Goal: Download file/media

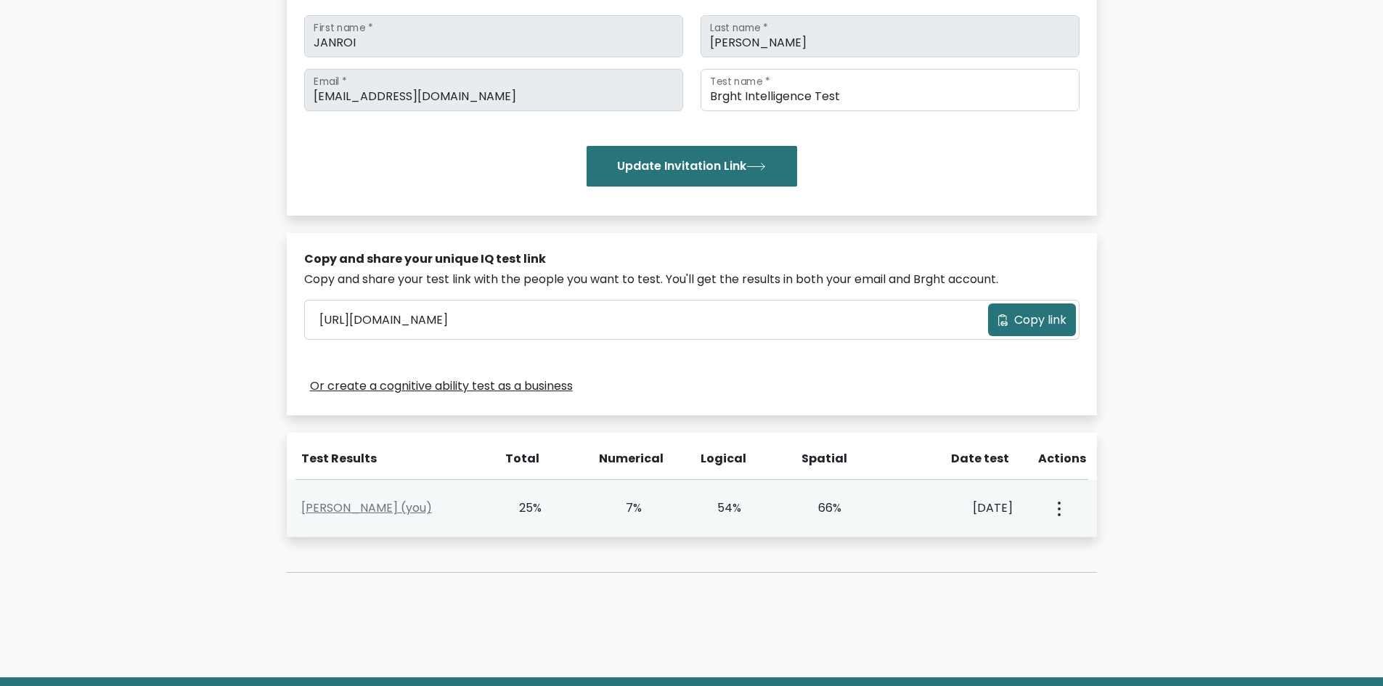
scroll to position [306, 0]
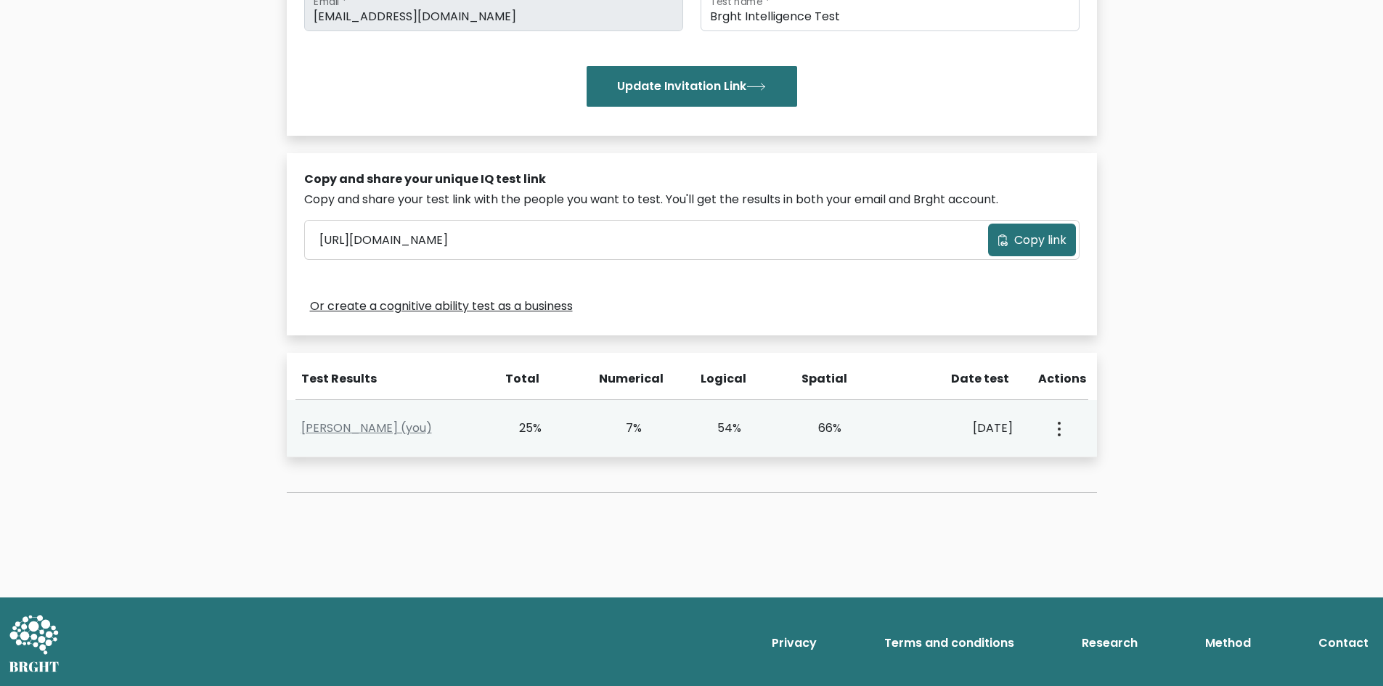
click at [1058, 426] on icon "button" at bounding box center [1059, 429] width 3 height 15
click at [1074, 465] on link "View Profile" at bounding box center [1110, 470] width 115 height 23
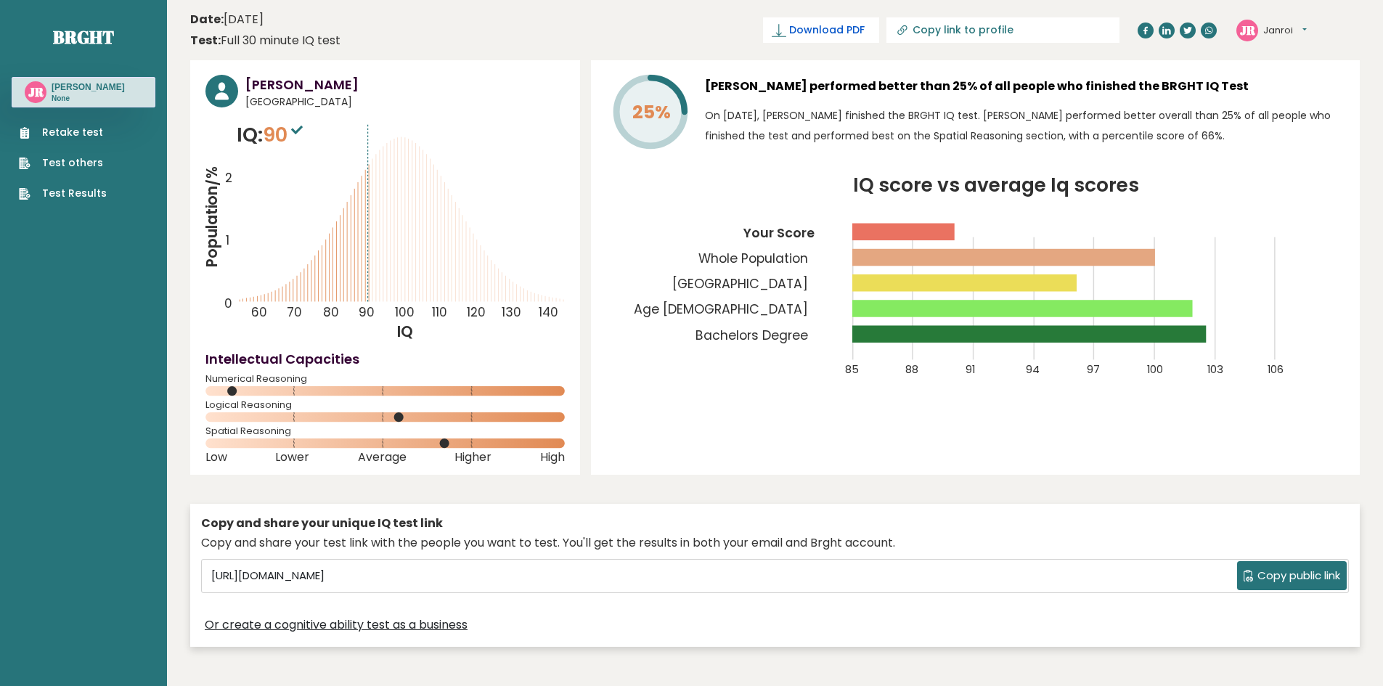
click at [786, 26] on icon at bounding box center [779, 30] width 15 height 15
click at [831, 648] on div "Copy and share your unique IQ test link Copy and share your test link with the …" at bounding box center [774, 575] width 1169 height 158
click at [879, 32] on span "✓ Your PDF is downloaded..." at bounding box center [796, 29] width 165 height 25
click at [796, 23] on span "✓ Your PDF is downloaded..." at bounding box center [796, 29] width 165 height 25
click at [809, 33] on span "✓ Your PDF is downloaded..." at bounding box center [796, 29] width 165 height 25
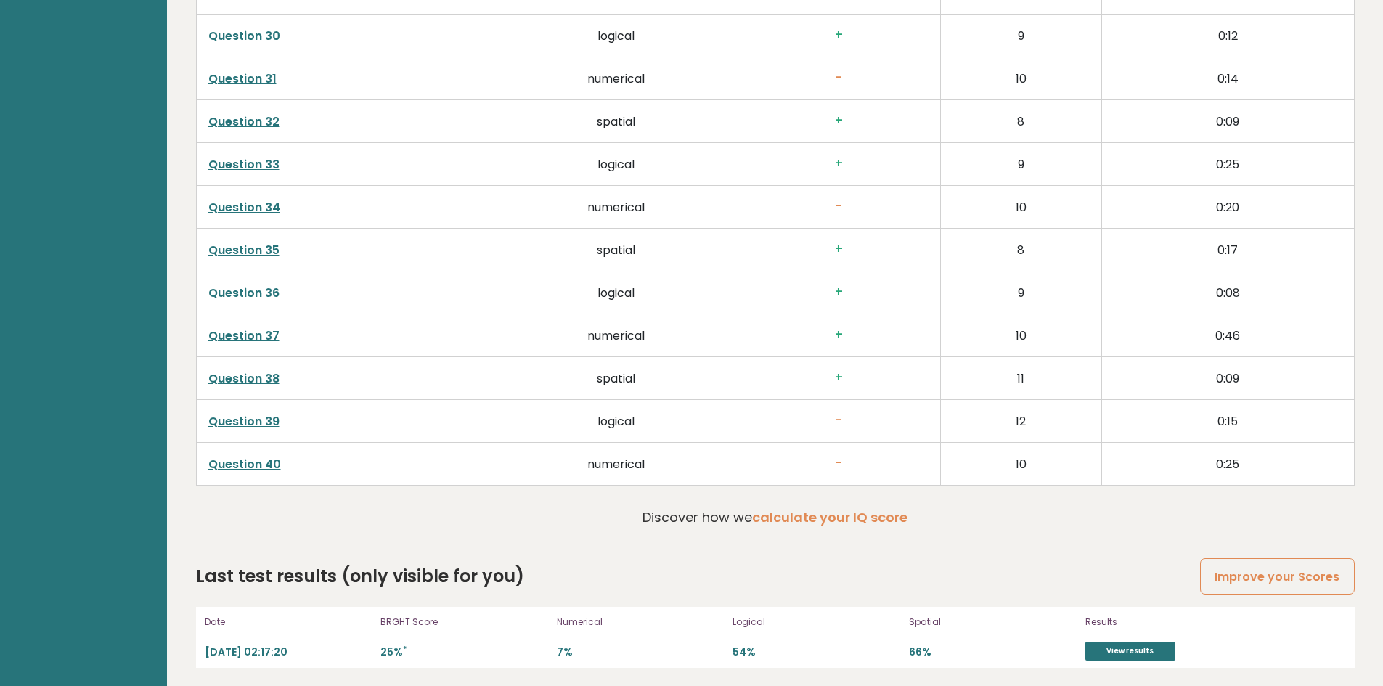
scroll to position [3685, 0]
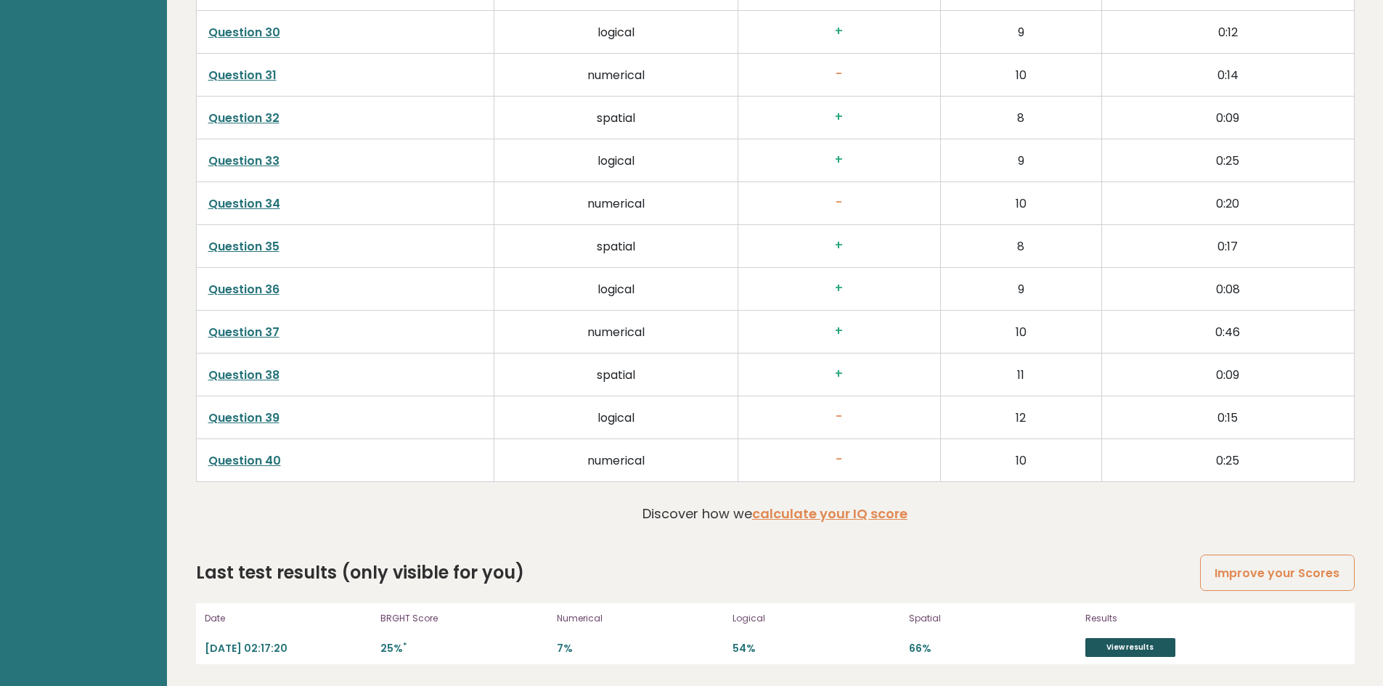
click at [1110, 640] on link "View results" at bounding box center [1130, 647] width 90 height 19
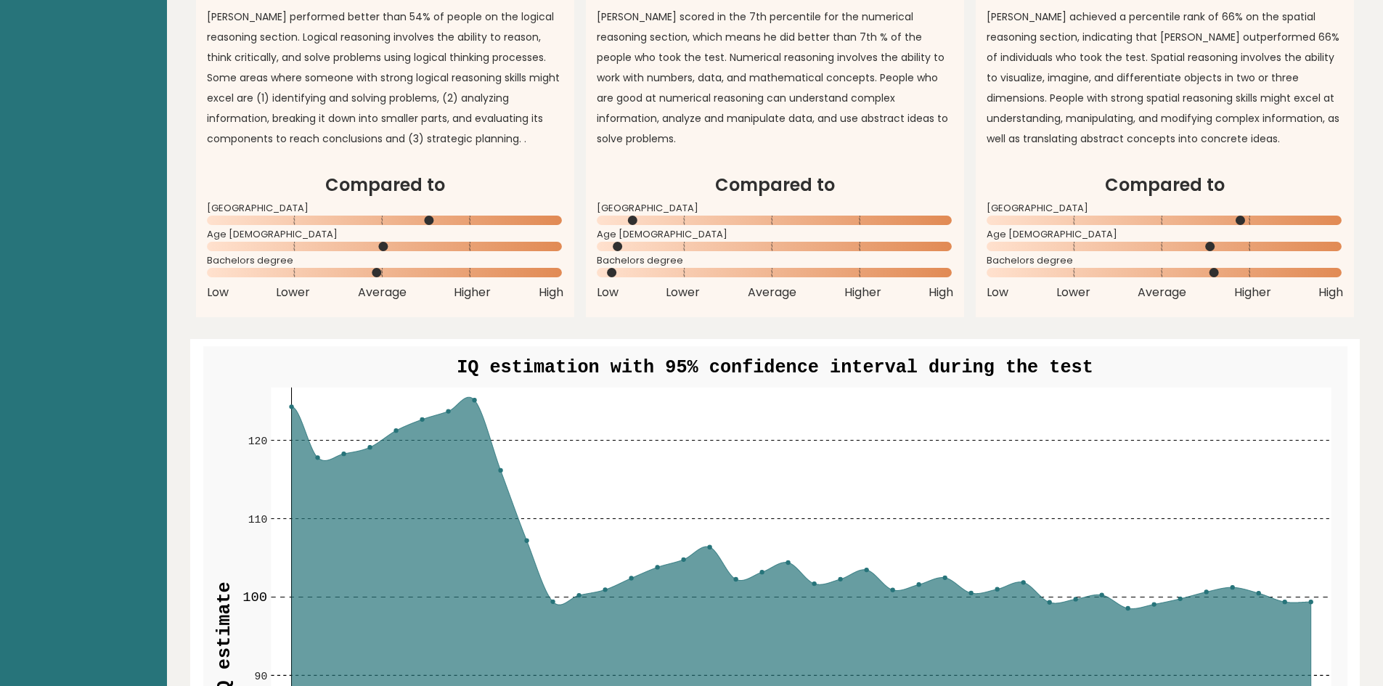
scroll to position [0, 0]
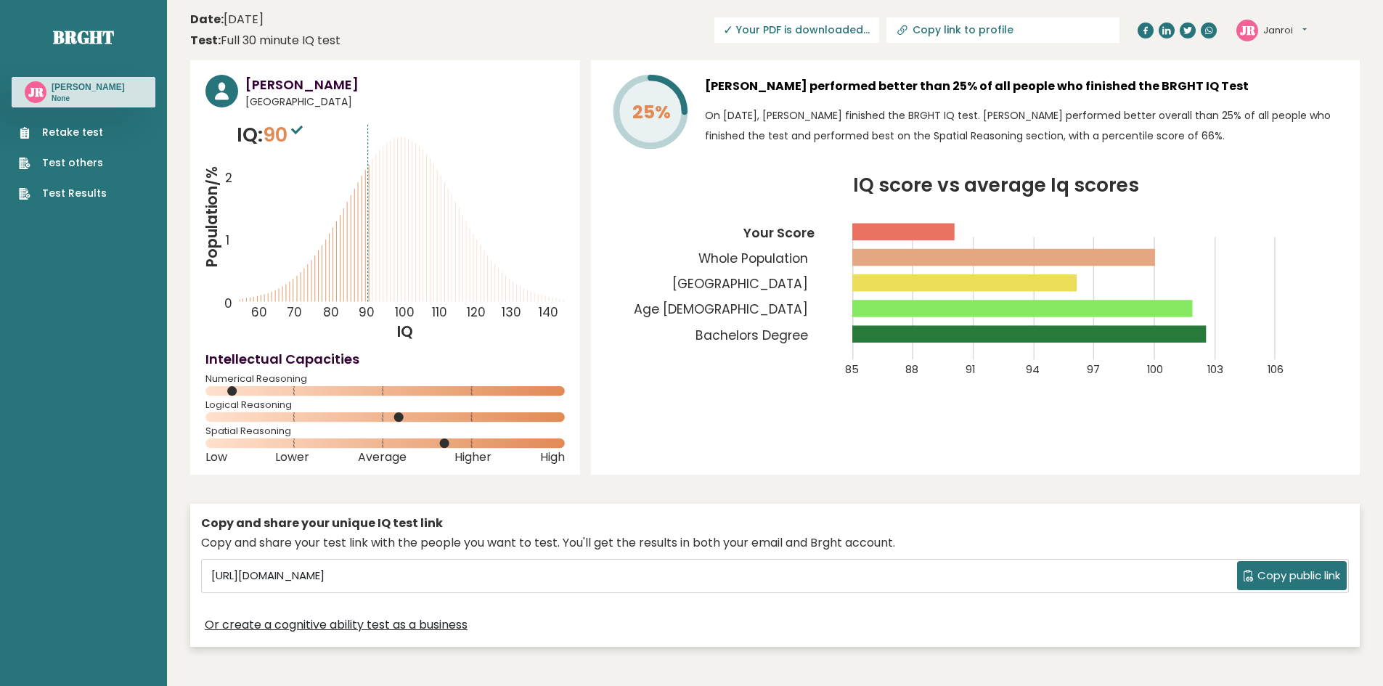
click at [851, 28] on span "✓ Your PDF is downloaded..." at bounding box center [796, 29] width 165 height 25
click at [879, 28] on span "✓ Your PDF is downloaded..." at bounding box center [796, 29] width 165 height 25
click at [1296, 31] on button "Janroi" at bounding box center [1285, 30] width 44 height 15
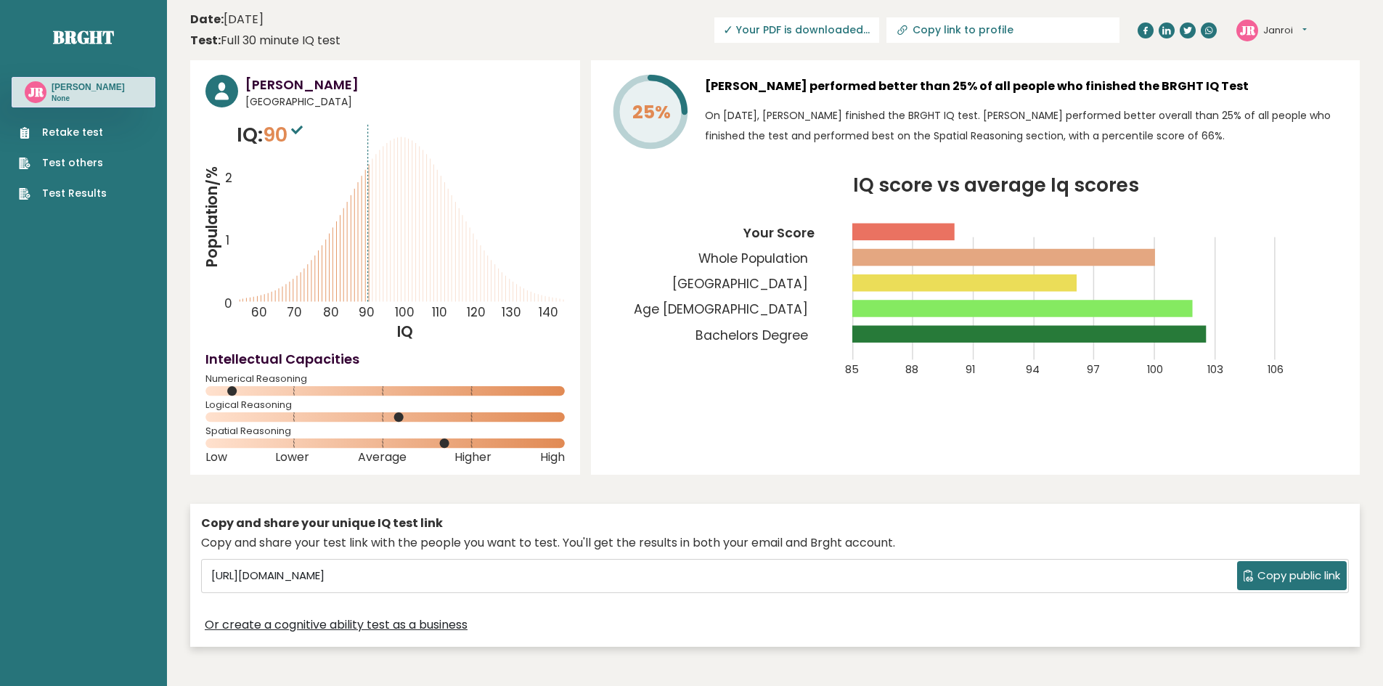
click at [879, 29] on span "✓ Your PDF is downloaded..." at bounding box center [796, 29] width 165 height 25
click at [994, 30] on input "Copy link to profile" at bounding box center [1010, 30] width 197 height 12
type input "https://brght.org/profile/janroi-rivera/?utm_source=share&utm_medium=copy&utm_c…"
click at [662, 41] on header "Date: September 13, 2025 Test: Full 30 minute IQ test Download PDF Downloading.…" at bounding box center [774, 30] width 1169 height 46
click at [801, 21] on span "✓ Your PDF is downloaded..." at bounding box center [745, 29] width 165 height 25
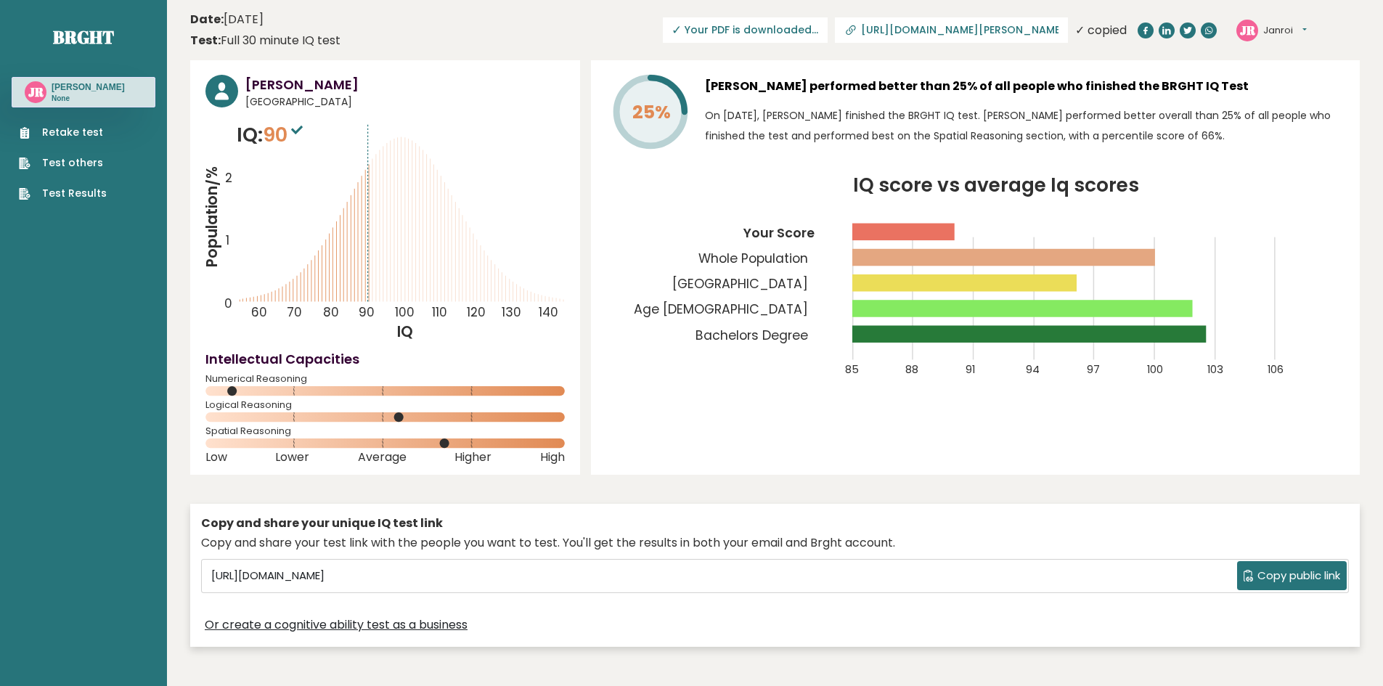
click at [775, 22] on span "✓ Your PDF is downloaded..." at bounding box center [745, 29] width 165 height 25
drag, startPoint x: 1294, startPoint y: 563, endPoint x: 1296, endPoint y: 571, distance: 8.1
click at [1296, 569] on button "Copy public link" at bounding box center [1292, 575] width 110 height 29
click at [1322, 573] on span "Copy public link" at bounding box center [1298, 576] width 83 height 17
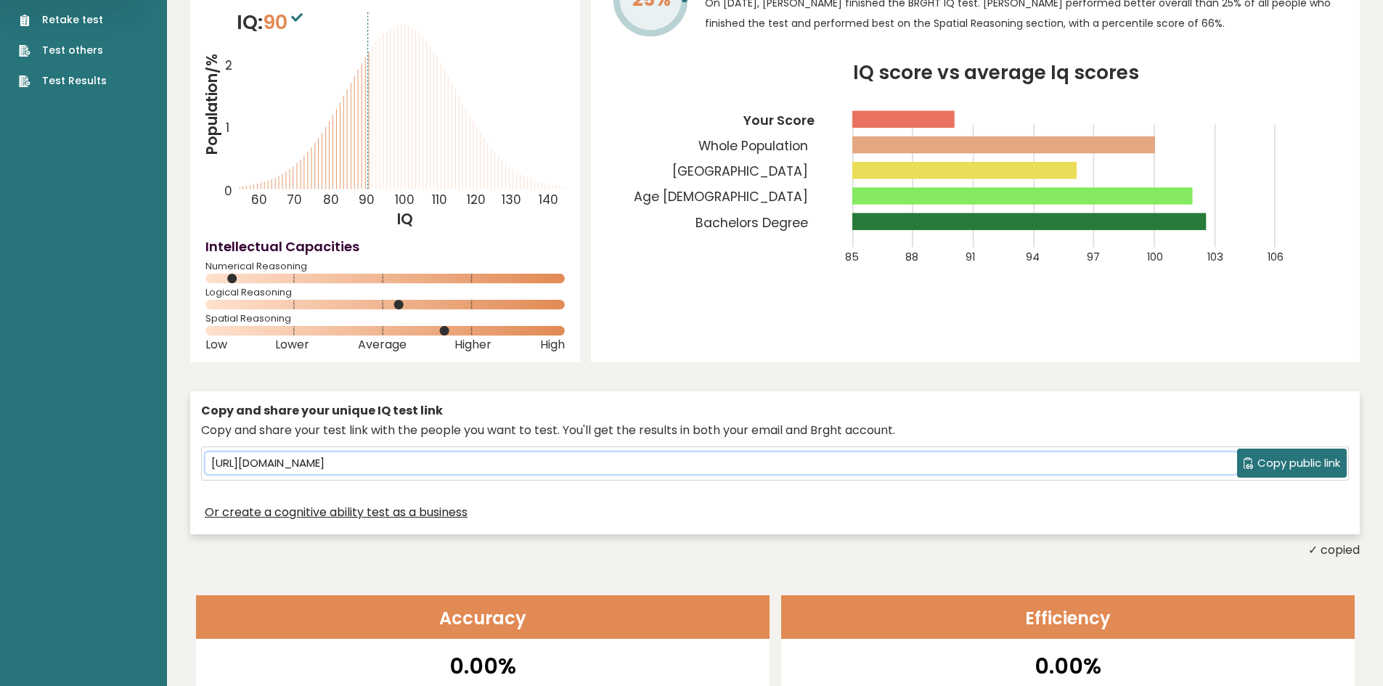
scroll to position [290, 0]
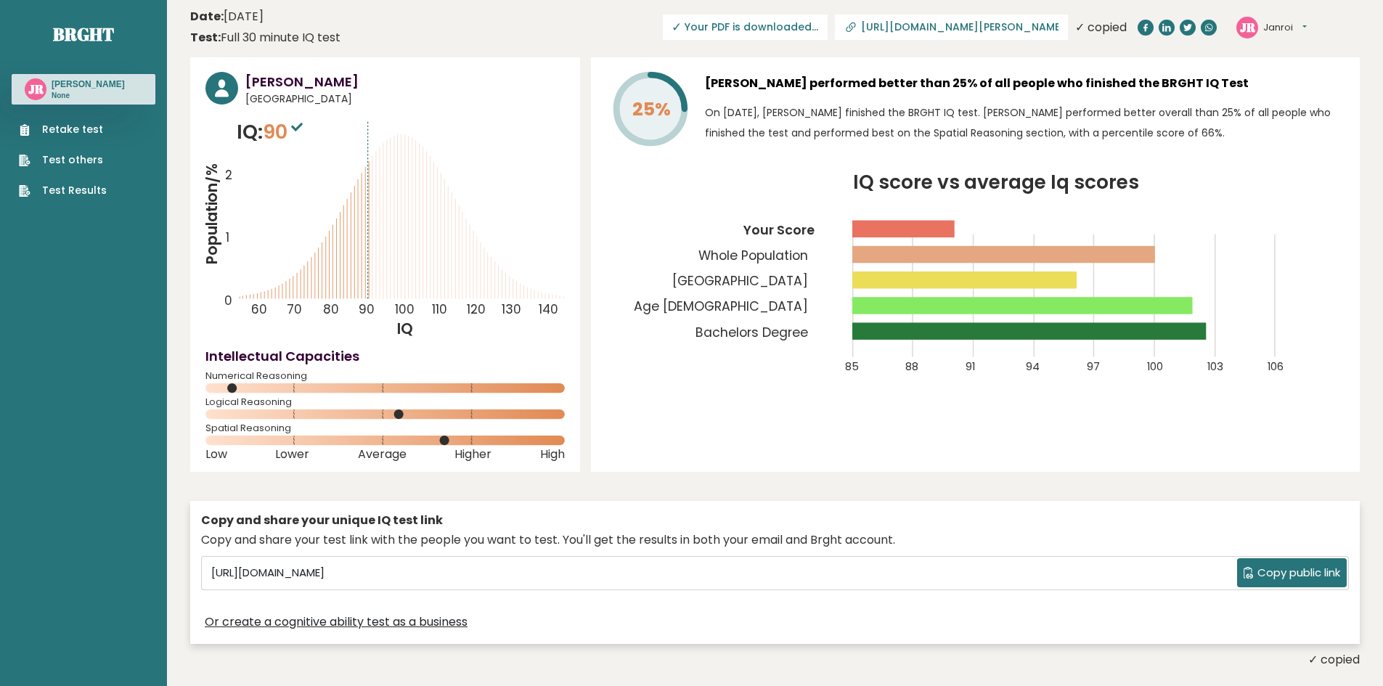
scroll to position [0, 0]
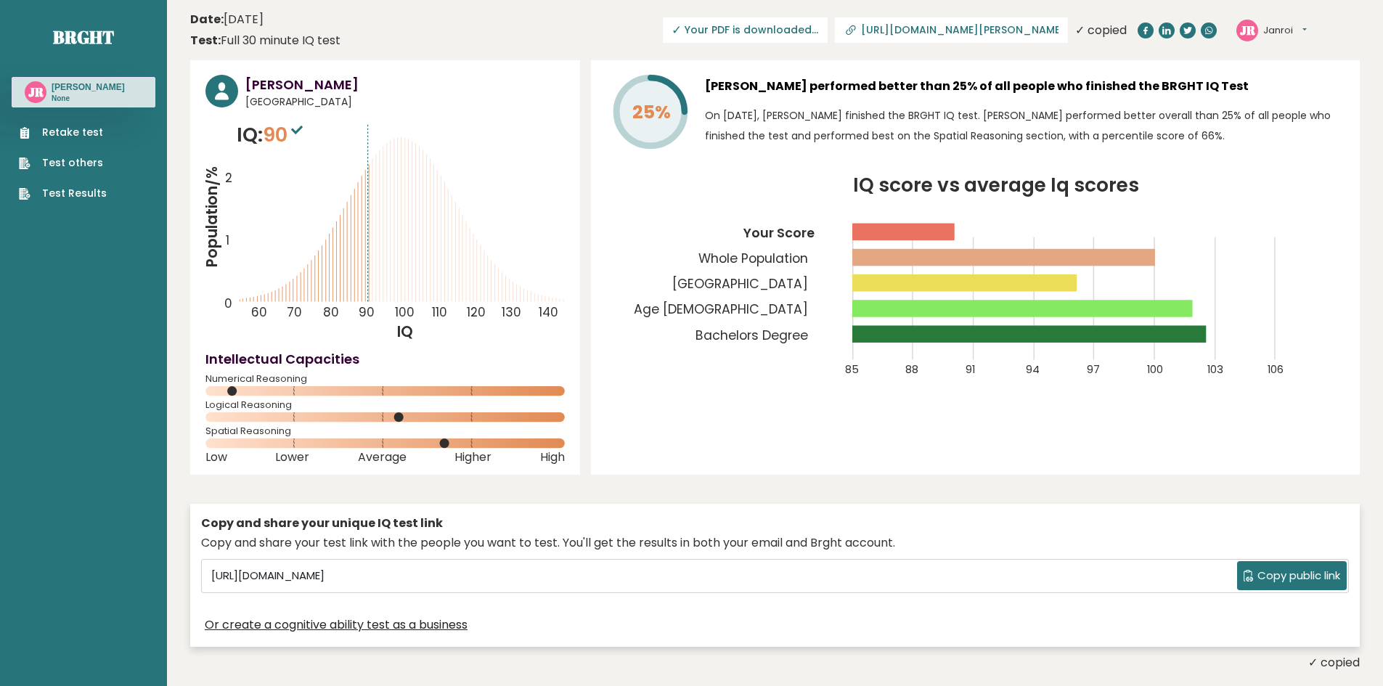
click at [94, 134] on link "Retake test" at bounding box center [63, 132] width 88 height 15
click at [827, 30] on span "✓ Your PDF is downloaded..." at bounding box center [745, 29] width 165 height 25
click at [1278, 37] on button "Janroi" at bounding box center [1285, 30] width 44 height 15
click at [985, 26] on input "https://brght.org/profile/janroi-rivera/?utm_source=share&utm_medium=copy&utm_c…" at bounding box center [959, 30] width 197 height 12
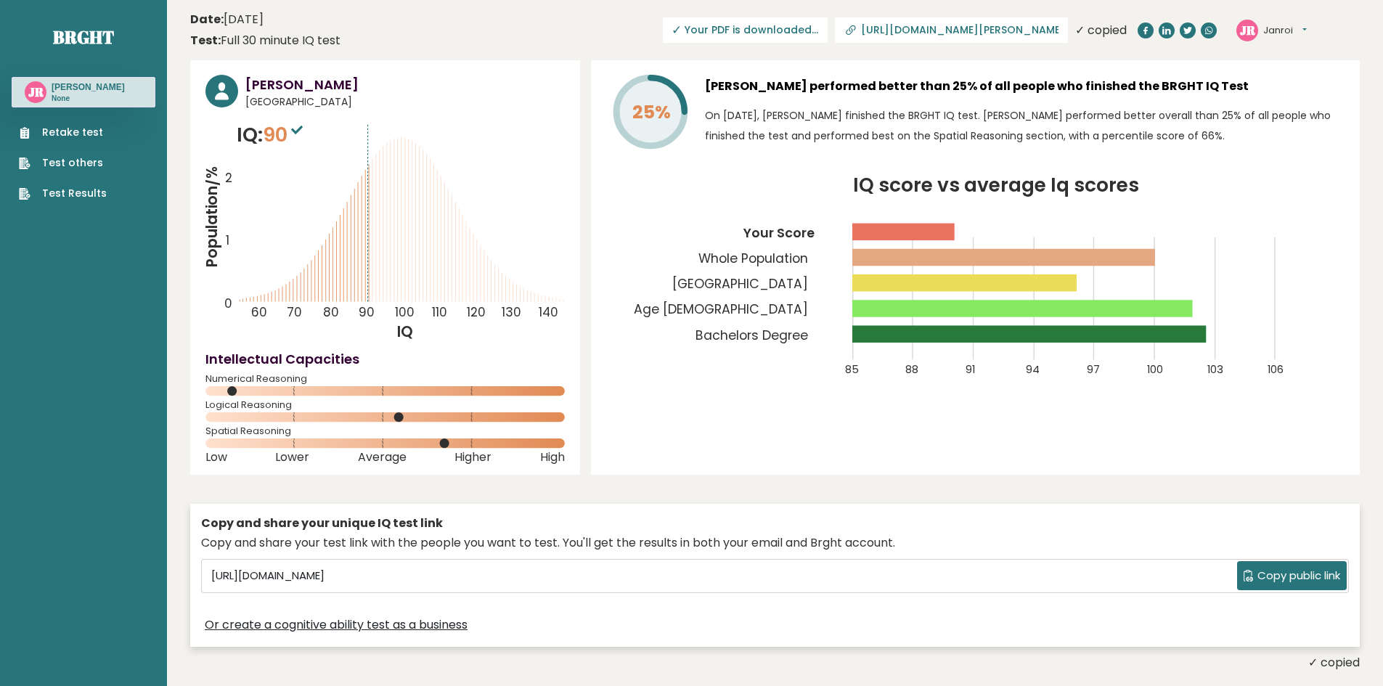
click at [827, 36] on span "✓ Your PDF is downloaded..." at bounding box center [745, 29] width 165 height 25
click at [827, 33] on span "✓ Your PDF is downloaded..." at bounding box center [745, 29] width 165 height 25
click at [301, 124] on sup at bounding box center [296, 129] width 19 height 20
click at [827, 25] on span "✓ Your PDF is downloaded..." at bounding box center [745, 29] width 165 height 25
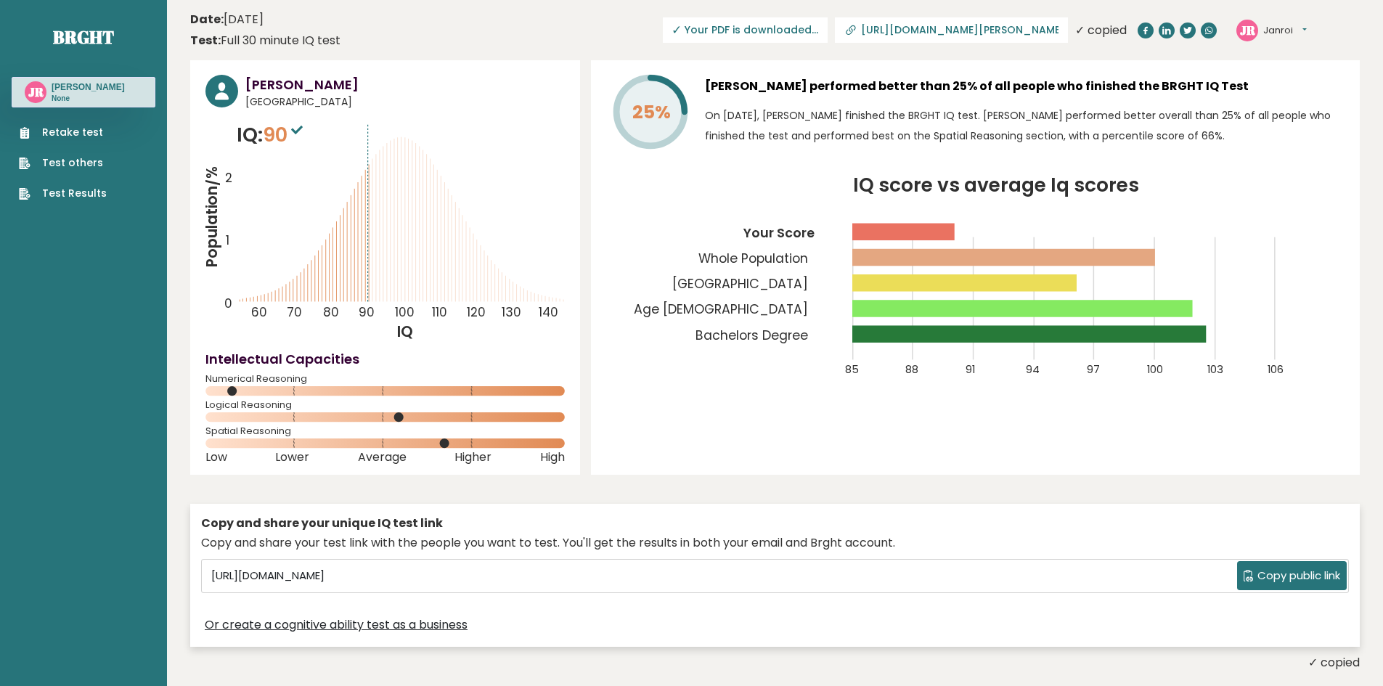
click at [793, 18] on span "✓ Your PDF is downloaded..." at bounding box center [745, 29] width 165 height 25
click at [782, 21] on span "✓ Your PDF is downloaded..." at bounding box center [745, 29] width 165 height 25
drag, startPoint x: 1282, startPoint y: 0, endPoint x: 478, endPoint y: 34, distance: 805.0
click at [478, 34] on header "Date: September 13, 2025 Test: Full 30 minute IQ test Download PDF Downloading.…" at bounding box center [774, 30] width 1169 height 46
click at [827, 32] on span "✓ Your PDF is downloaded..." at bounding box center [745, 29] width 165 height 25
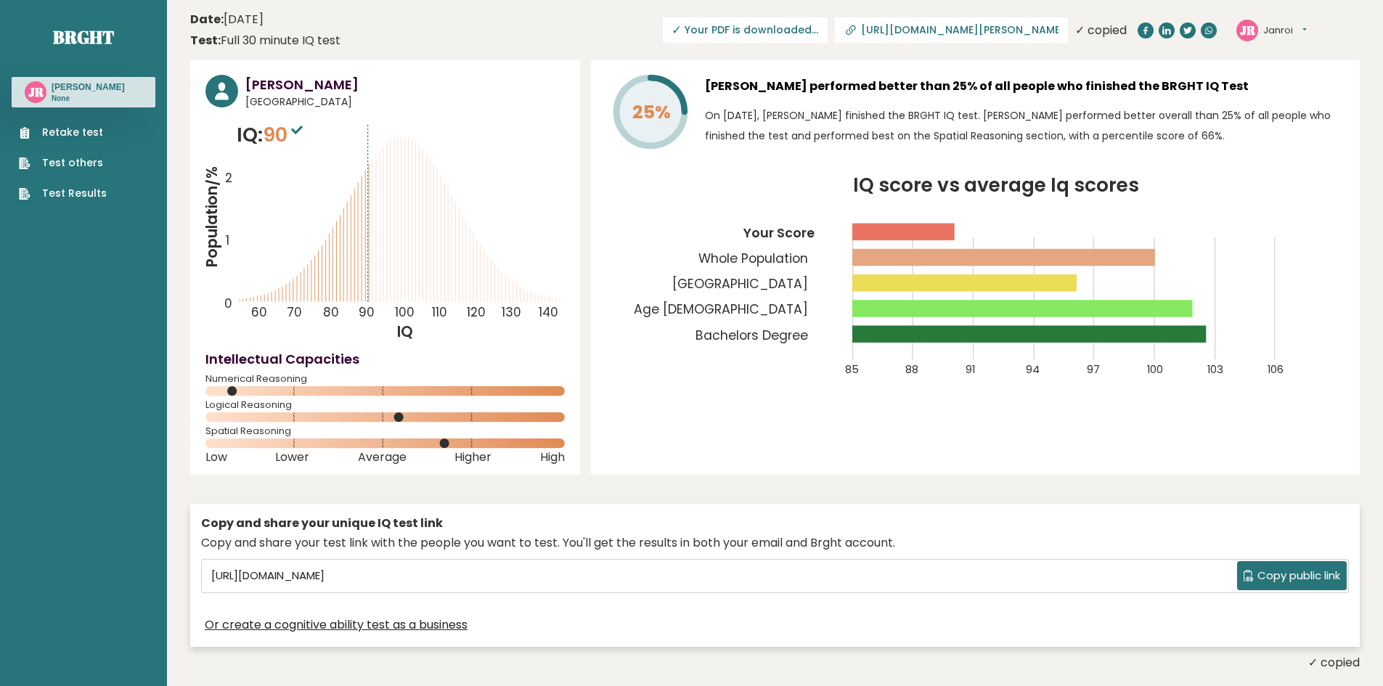
click at [1267, 583] on span "Copy public link" at bounding box center [1298, 576] width 83 height 17
drag, startPoint x: 256, startPoint y: 105, endPoint x: 242, endPoint y: 105, distance: 13.1
click at [256, 105] on span "Philippines" at bounding box center [404, 101] width 319 height 15
click at [249, 94] on span "Philippines" at bounding box center [404, 101] width 319 height 15
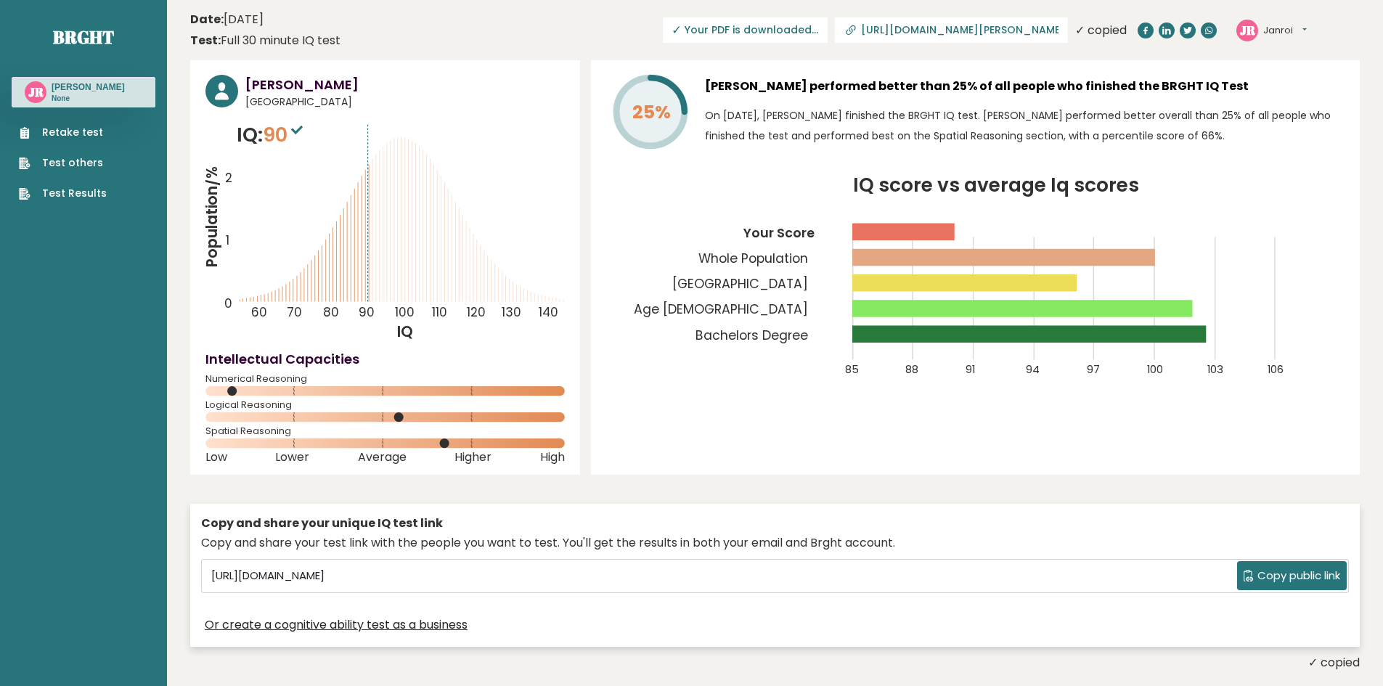
click at [592, 44] on header "Date: September 13, 2025 Test: Full 30 minute IQ test Download PDF Downloading.…" at bounding box center [774, 30] width 1169 height 46
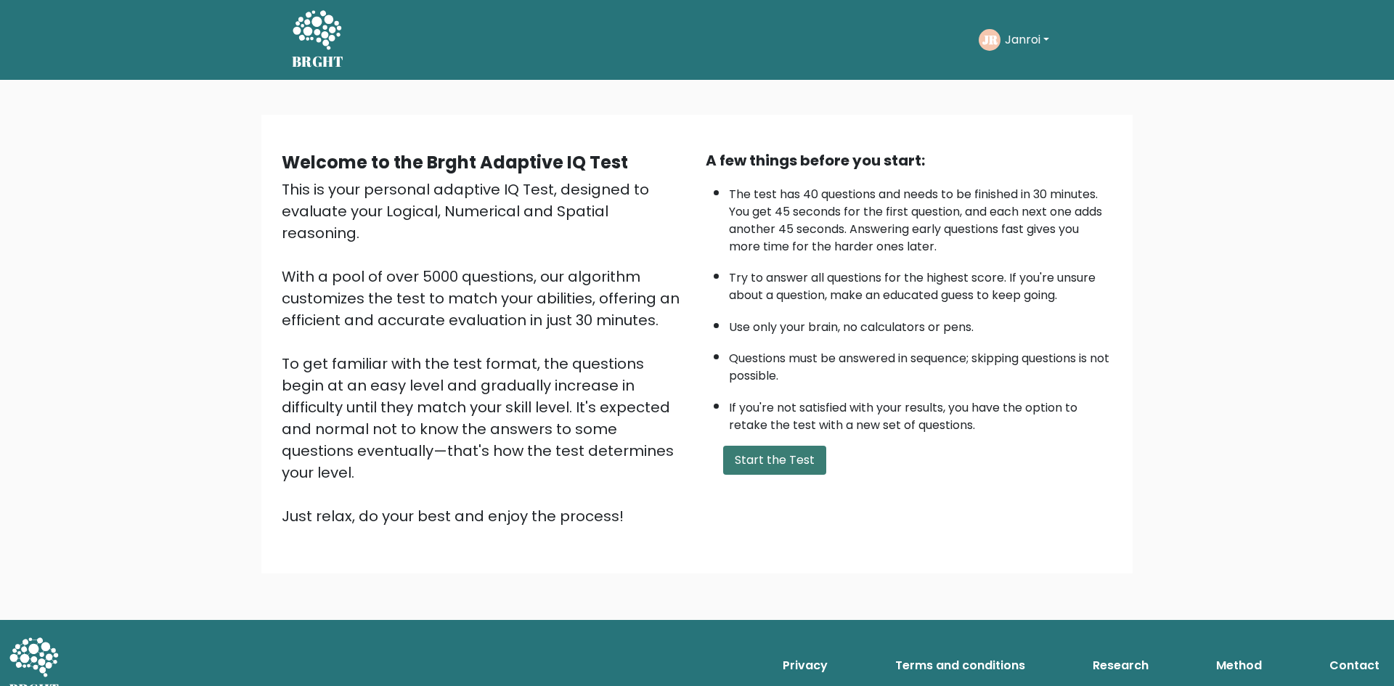
click at [802, 457] on button "Start the Test" at bounding box center [774, 460] width 103 height 29
